Goal: Information Seeking & Learning: Learn about a topic

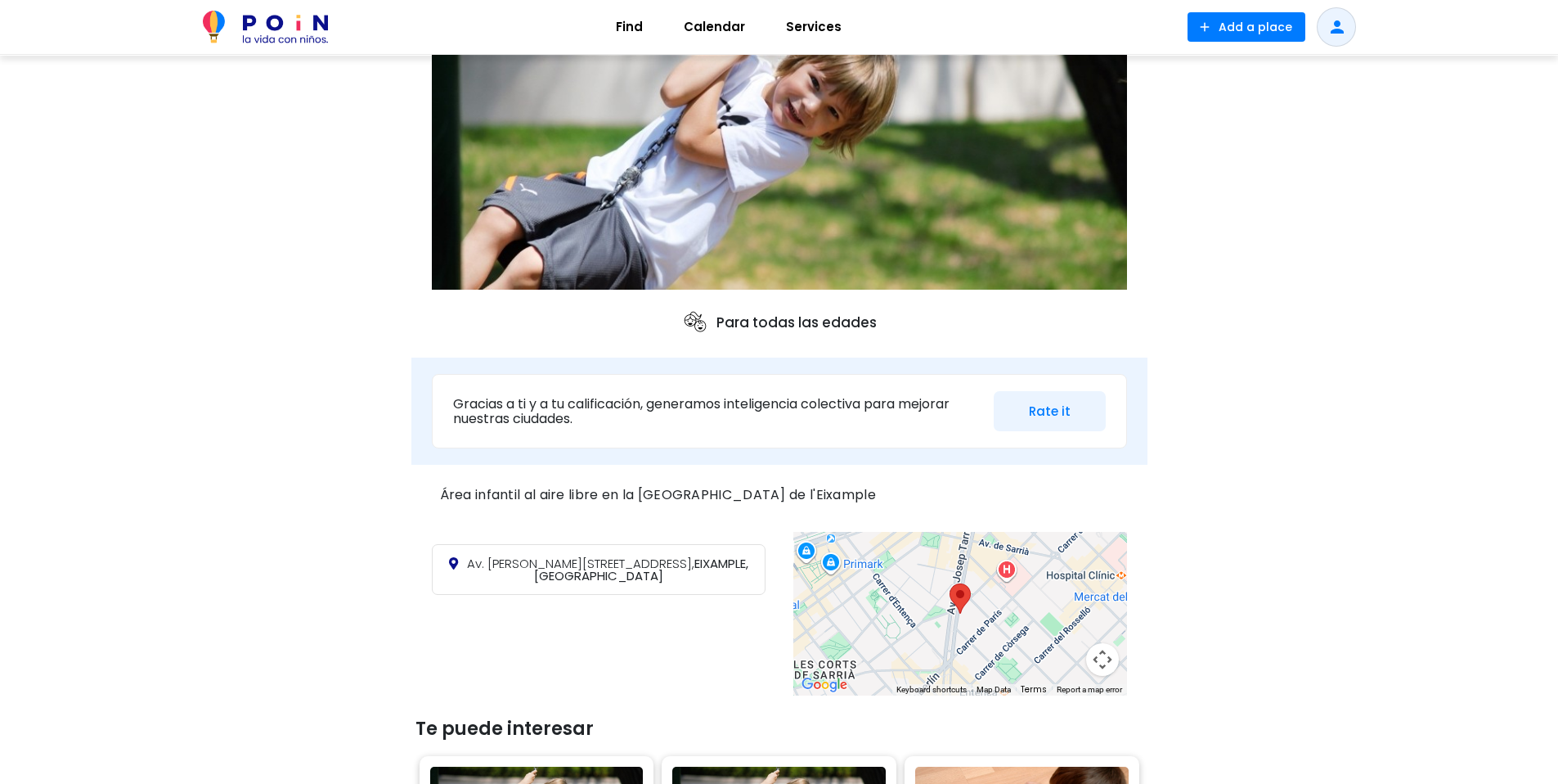
scroll to position [222, 0]
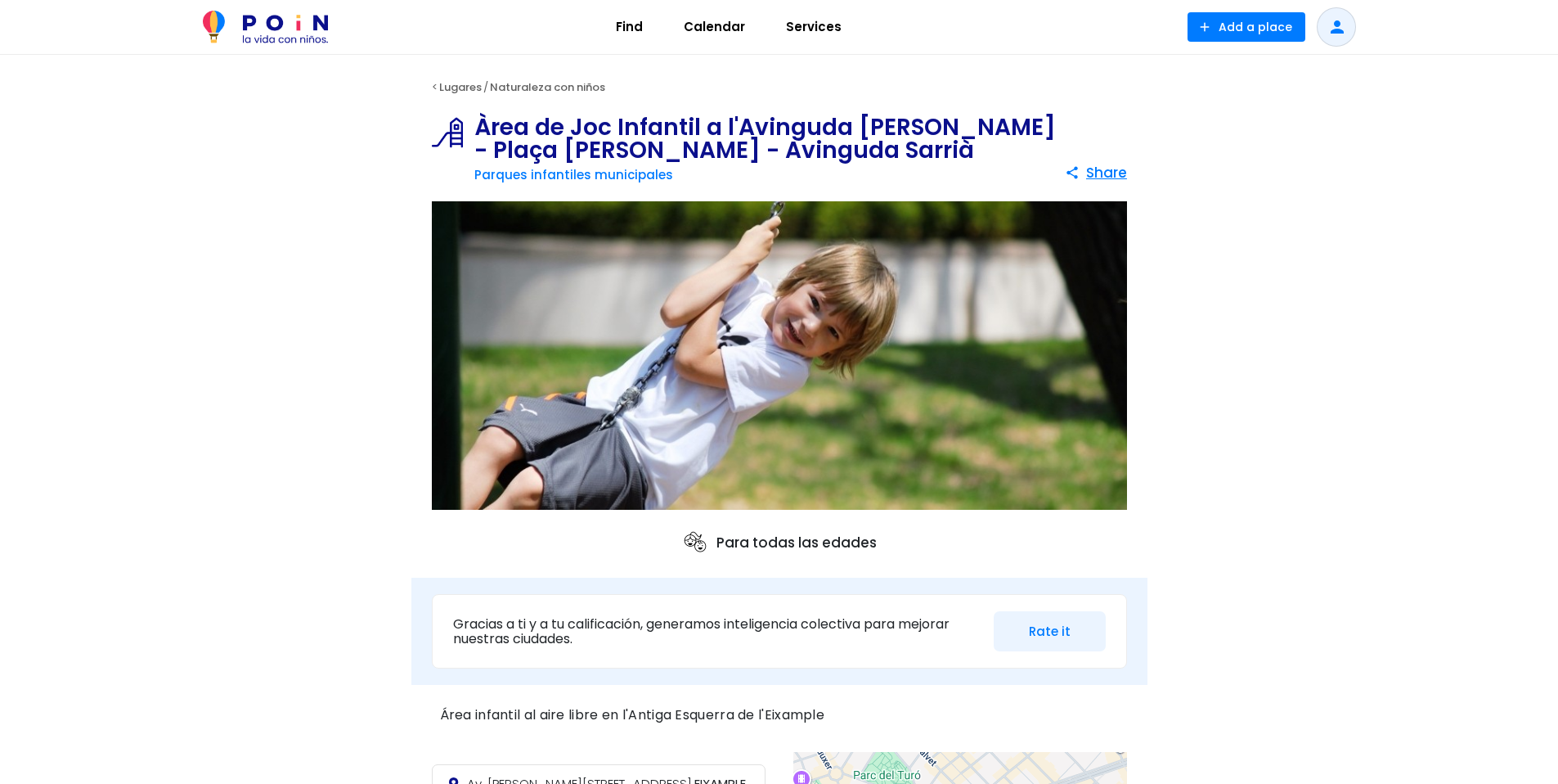
click at [700, 520] on div "Para todas las edades" at bounding box center [780, 542] width 736 height 46
click at [715, 539] on span at bounding box center [699, 541] width 34 height 26
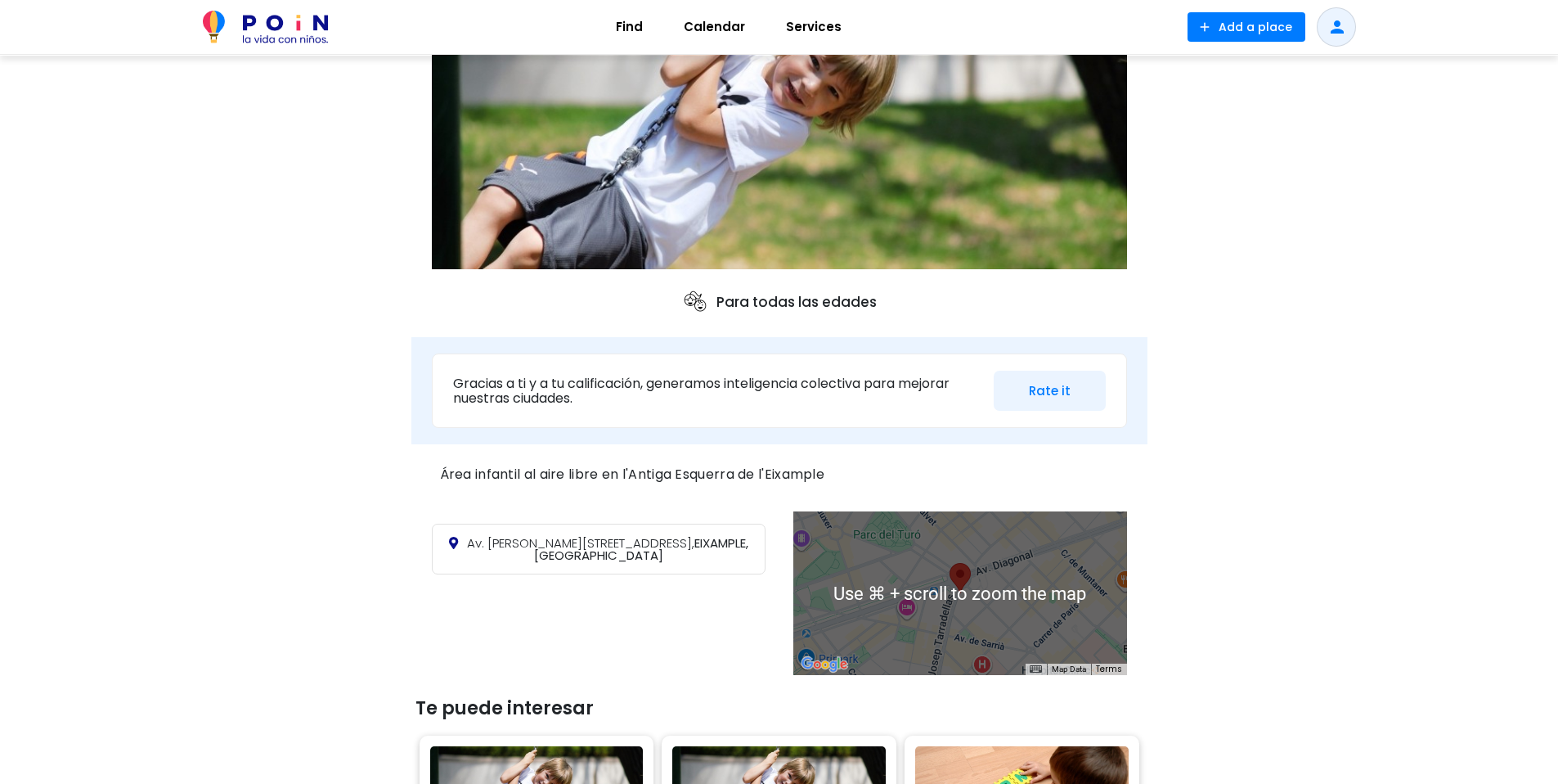
scroll to position [239, 0]
click at [1025, 579] on div at bounding box center [960, 594] width 334 height 164
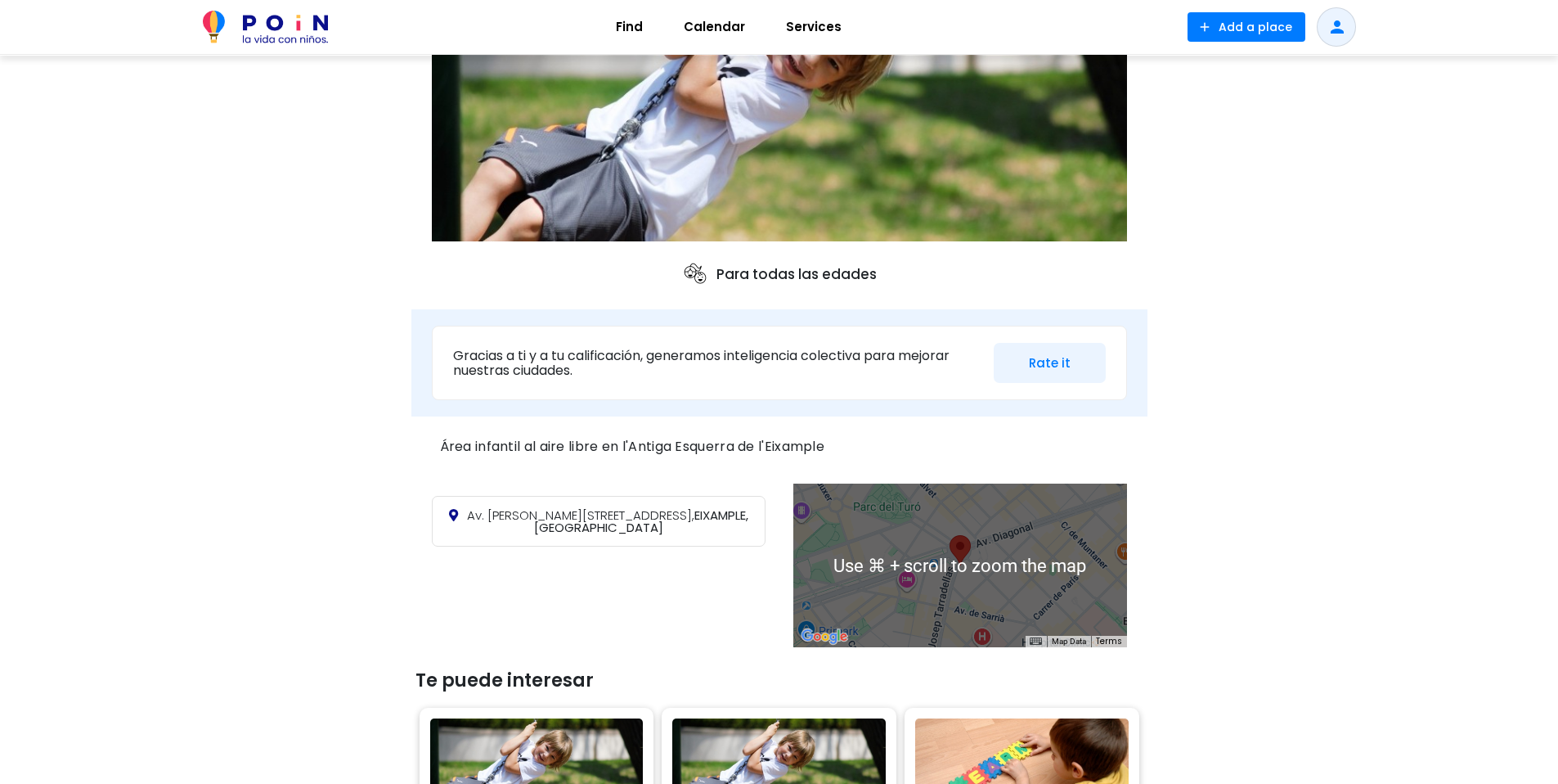
scroll to position [269, 0]
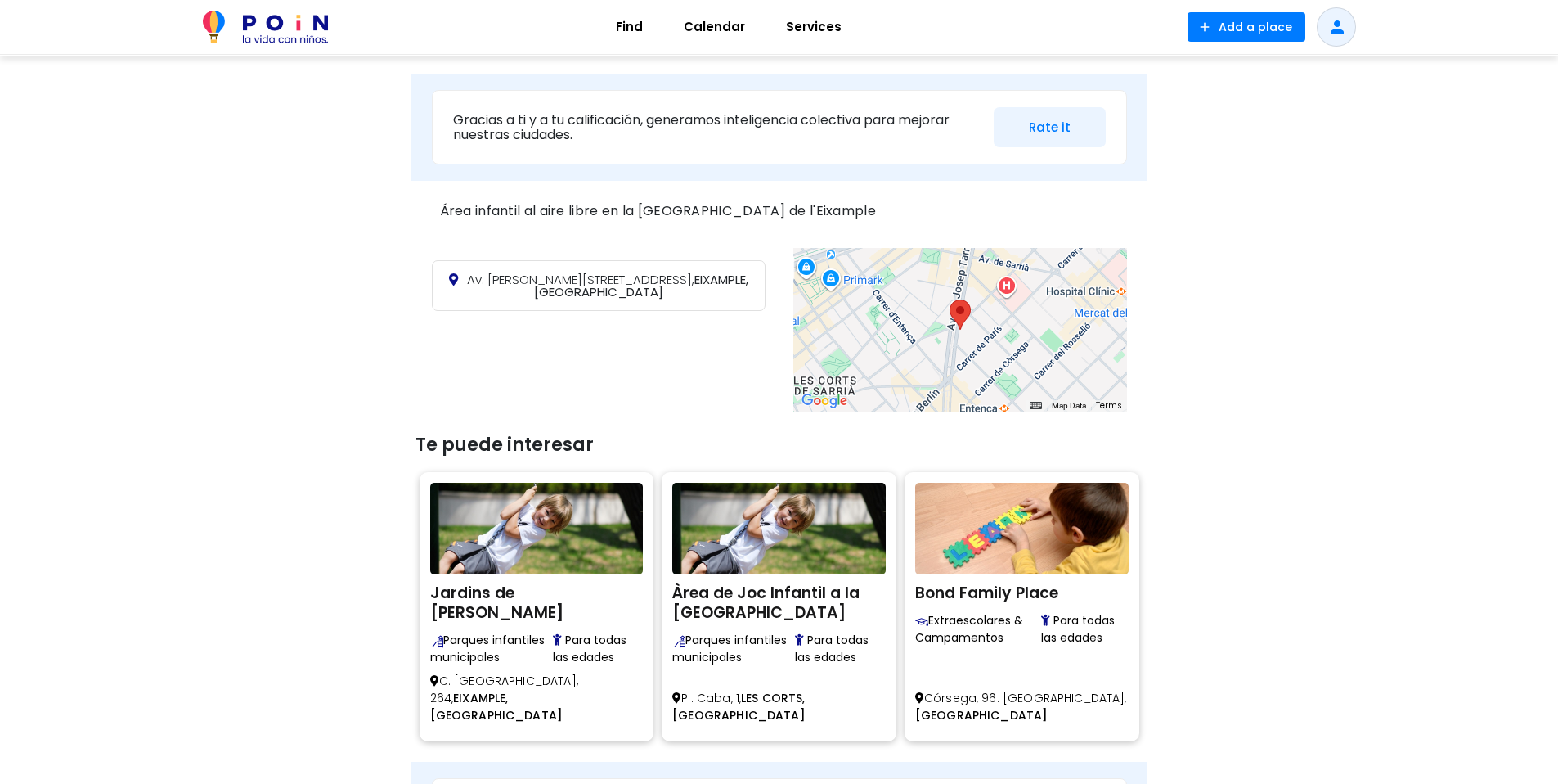
scroll to position [319, 0]
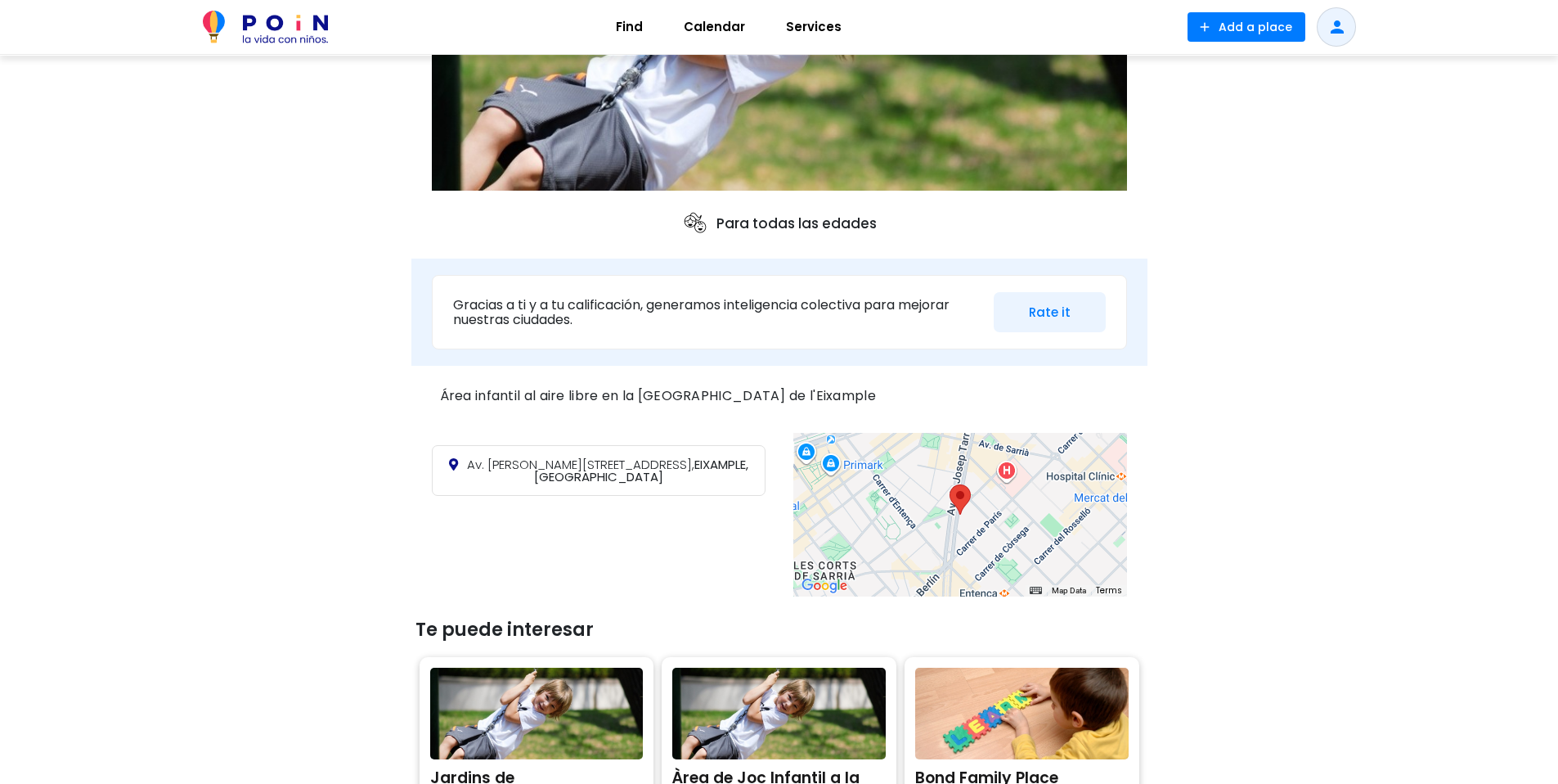
click at [660, 312] on p "Gracias a ti y a tu calificación, generamos inteligencia colectiva para mejorar…" at bounding box center [718, 312] width 529 height 28
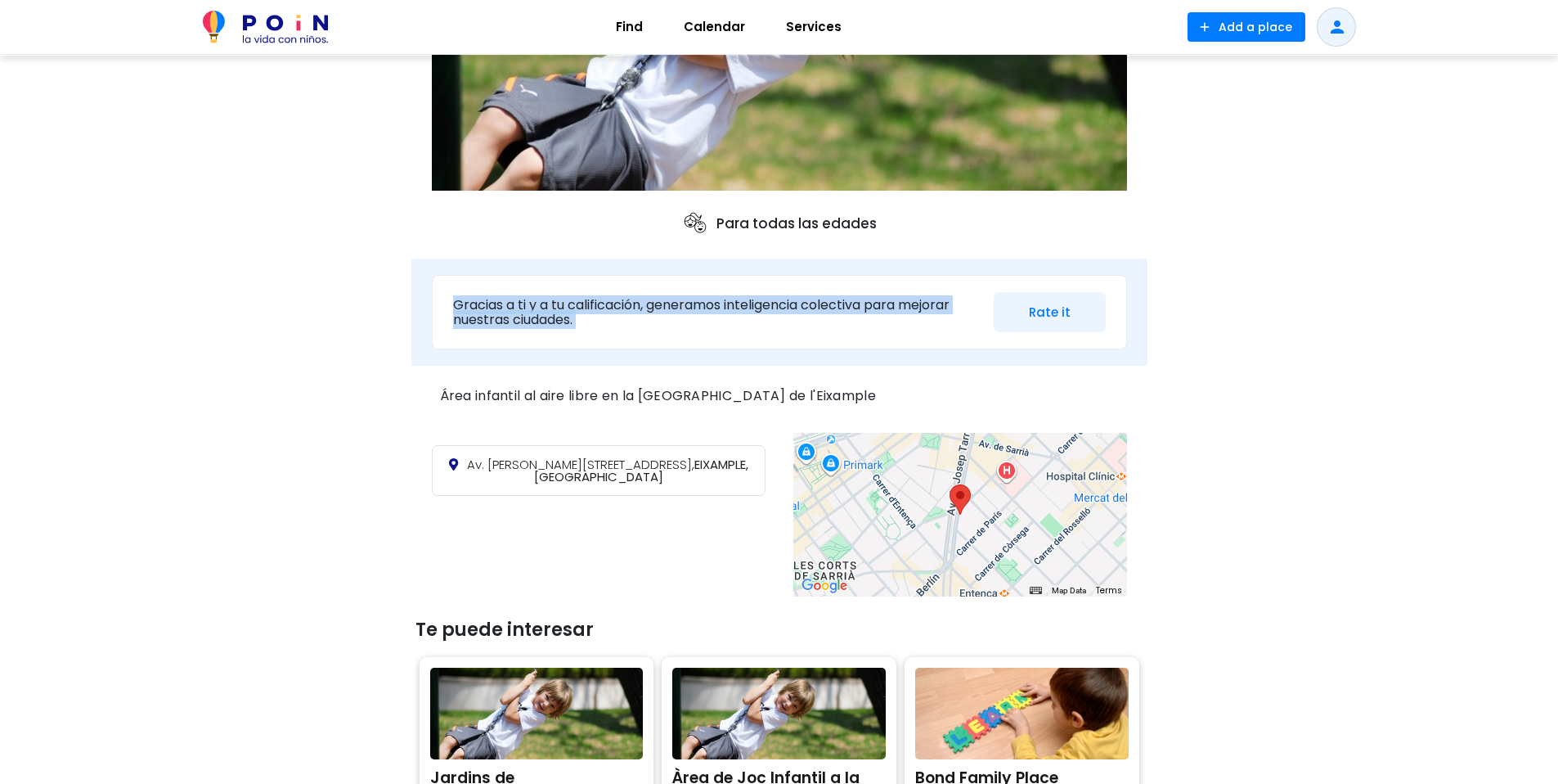
click at [660, 312] on p "Gracias a ti y a tu calificación, generamos inteligencia colectiva para mejorar…" at bounding box center [718, 312] width 529 height 28
